Goal: Find specific page/section: Find specific page/section

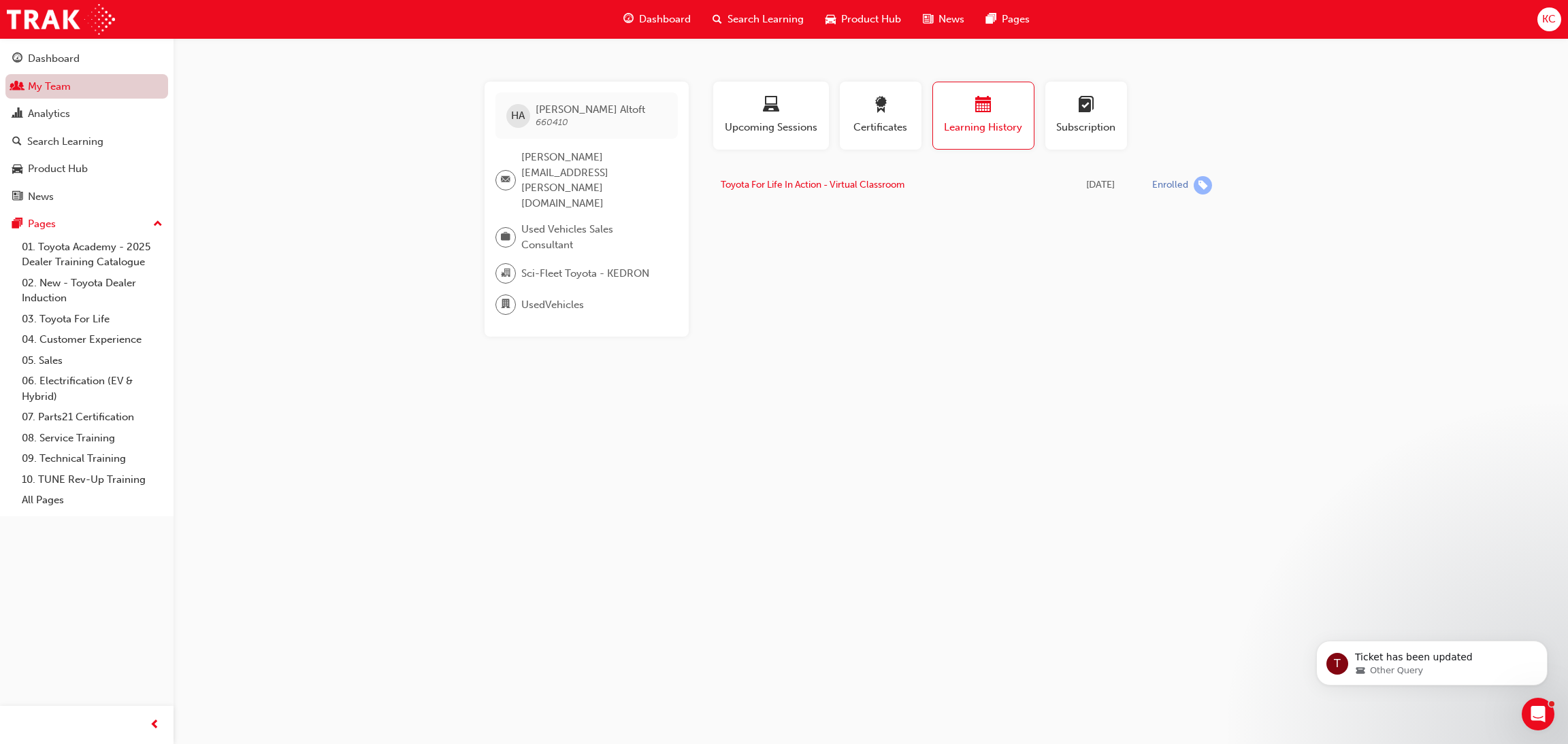
click at [60, 89] on link "My Team" at bounding box center [86, 86] width 163 height 25
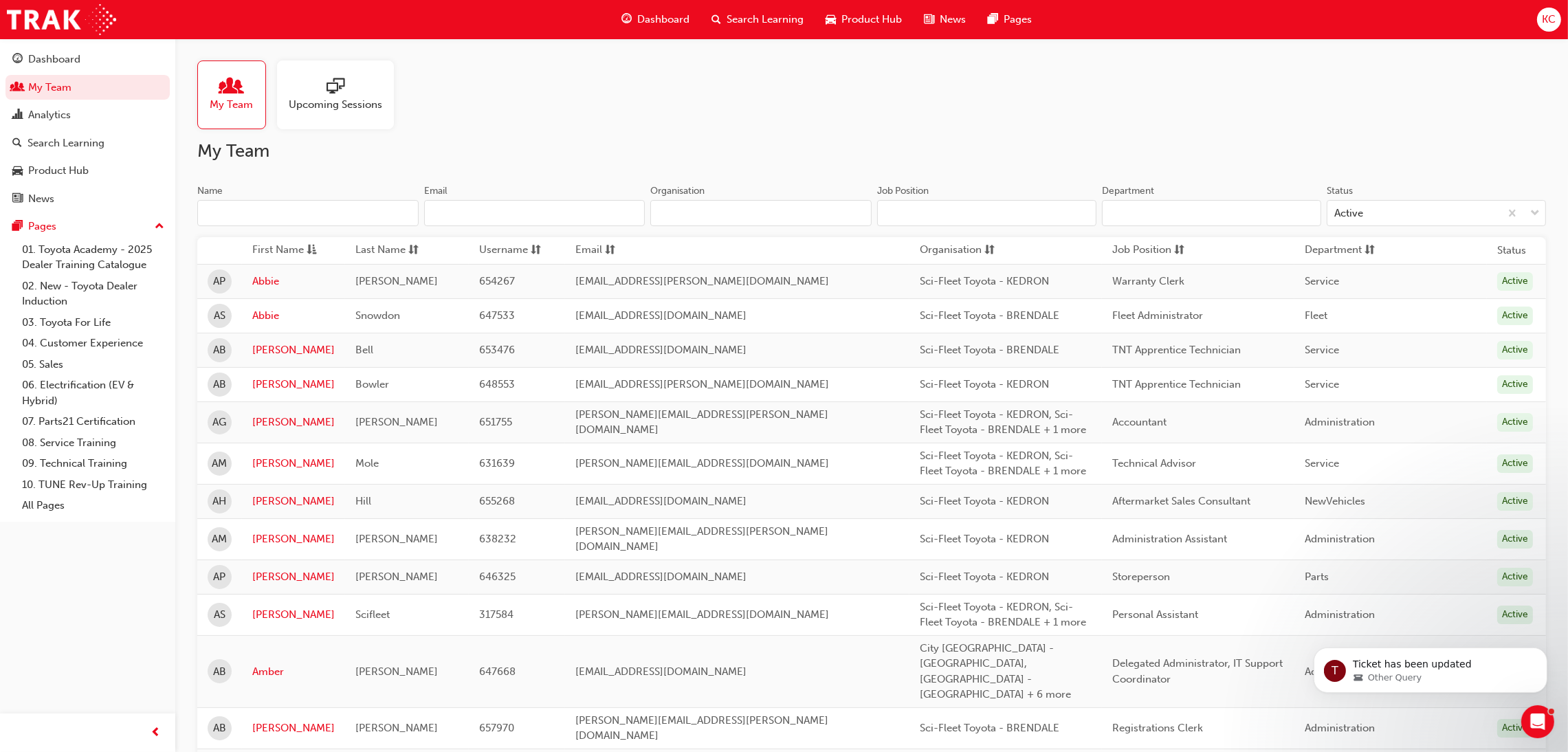
click at [282, 215] on input "Name" at bounding box center [308, 212] width 222 height 26
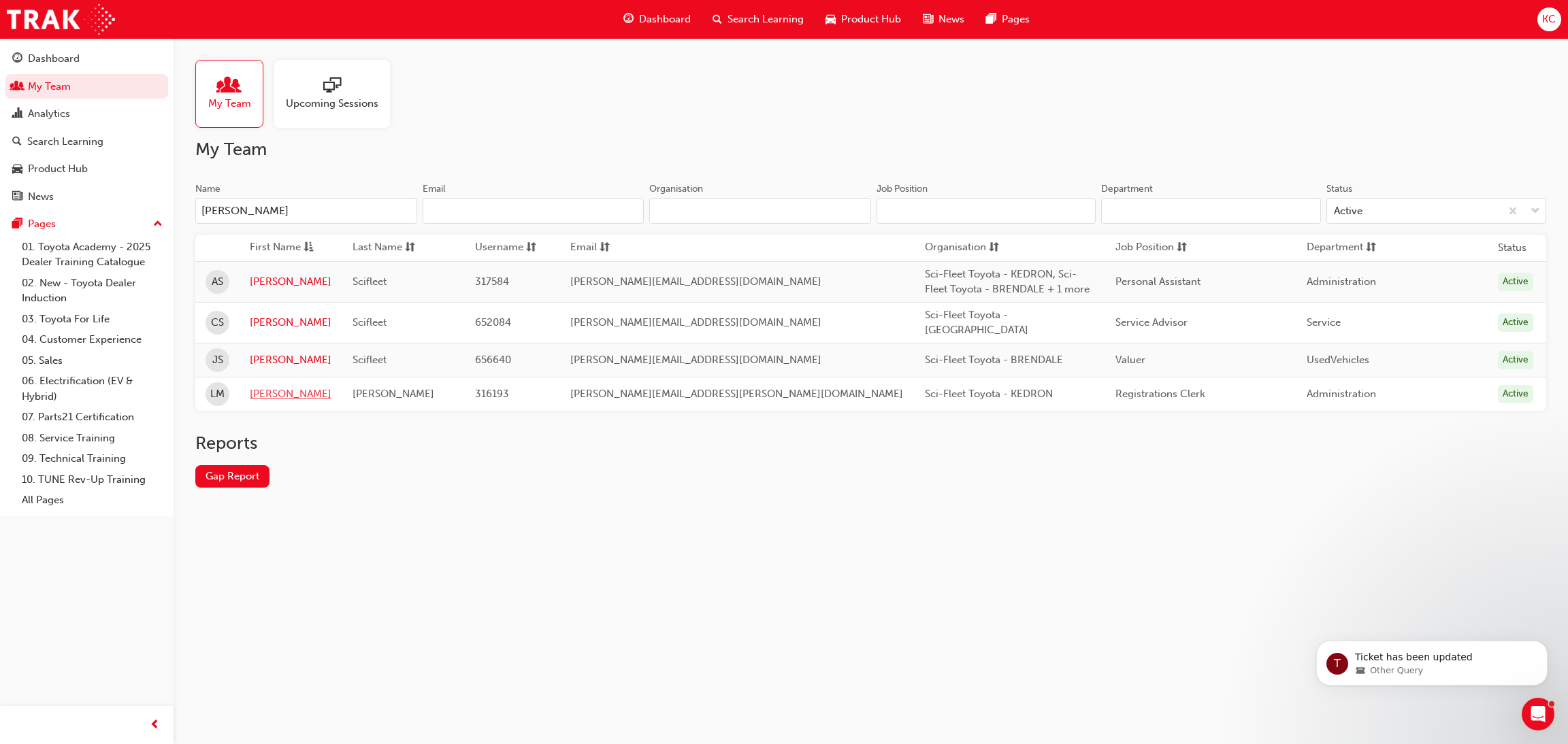
type input "[PERSON_NAME]"
click at [260, 387] on link "[PERSON_NAME]" at bounding box center [290, 394] width 82 height 15
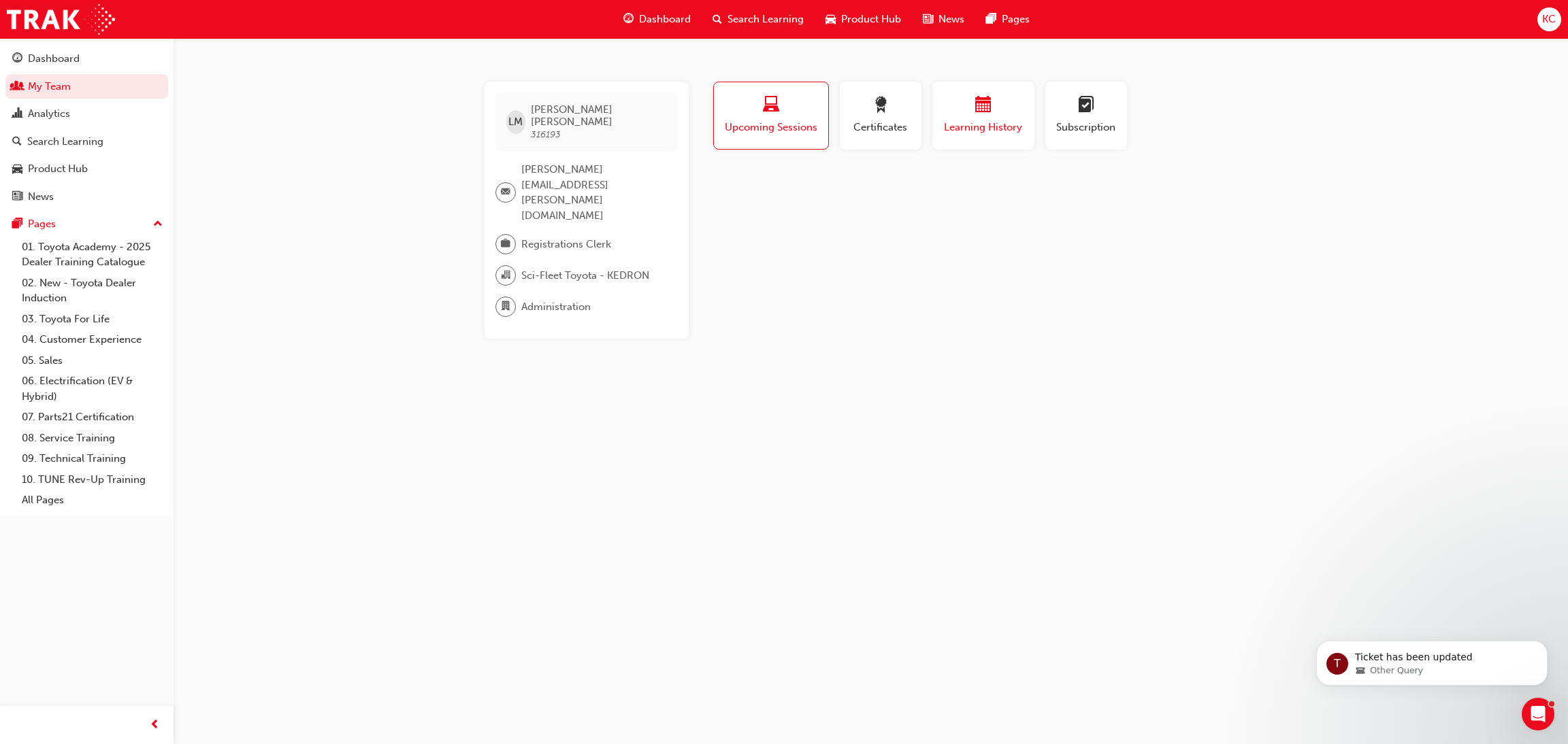
click at [983, 113] on span "calendar-icon" at bounding box center [983, 106] width 16 height 19
